Goal: Information Seeking & Learning: Learn about a topic

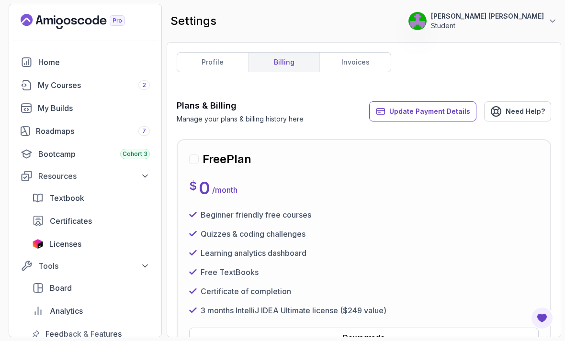
click at [67, 107] on div "My Builds" at bounding box center [94, 107] width 112 height 11
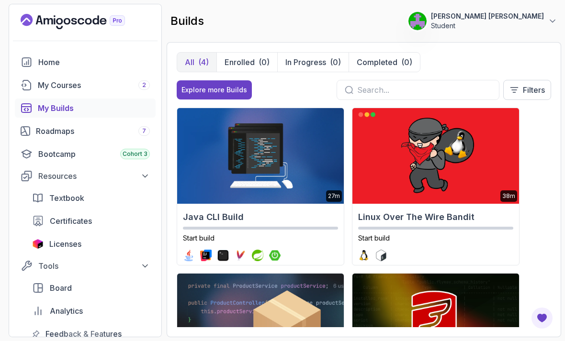
click at [264, 175] on img at bounding box center [260, 156] width 167 height 96
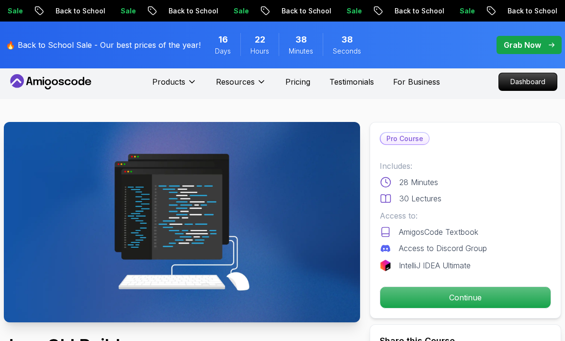
scroll to position [6, 0]
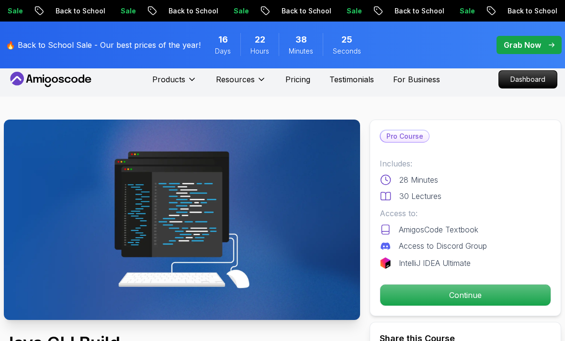
click at [483, 296] on p "Continue" at bounding box center [465, 295] width 170 height 21
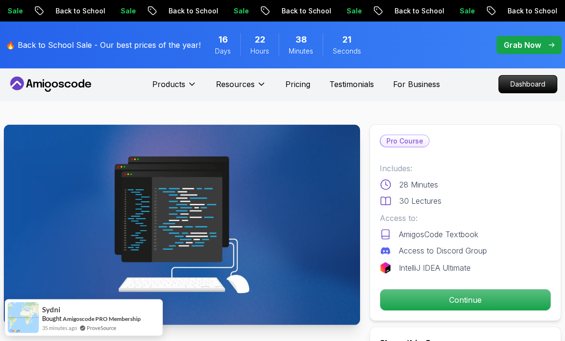
scroll to position [3, 0]
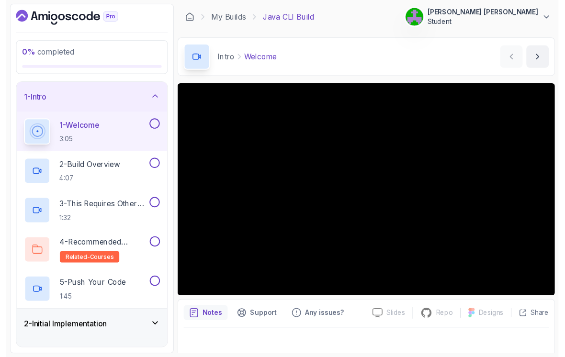
scroll to position [7, 0]
